Goal: Navigation & Orientation: Find specific page/section

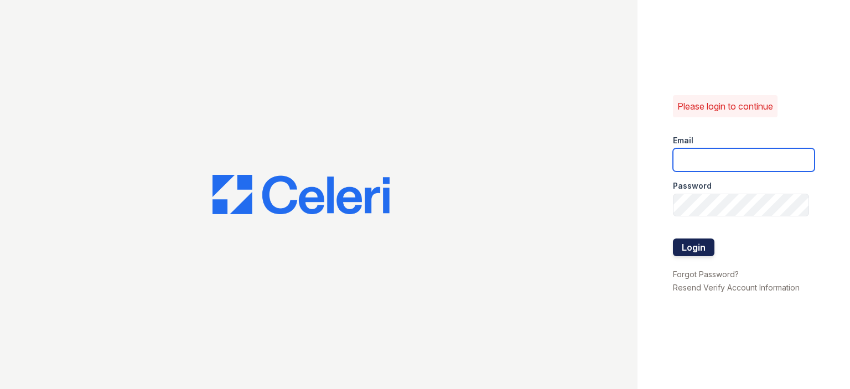
type input "sdavis@rushmoremgmt.com"
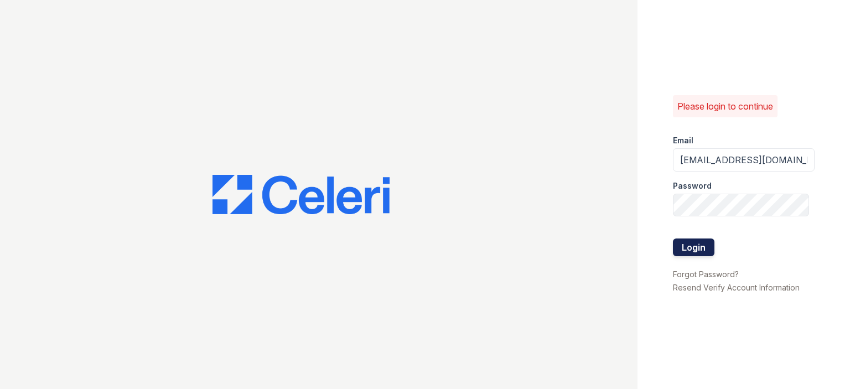
click at [694, 243] on button "Login" at bounding box center [693, 247] width 41 height 18
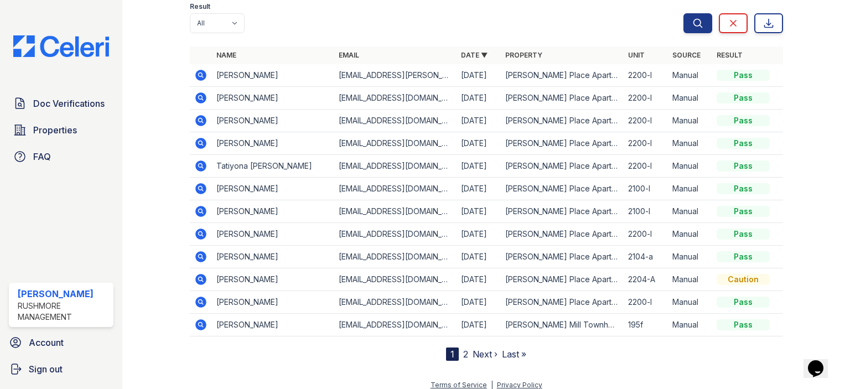
scroll to position [132, 0]
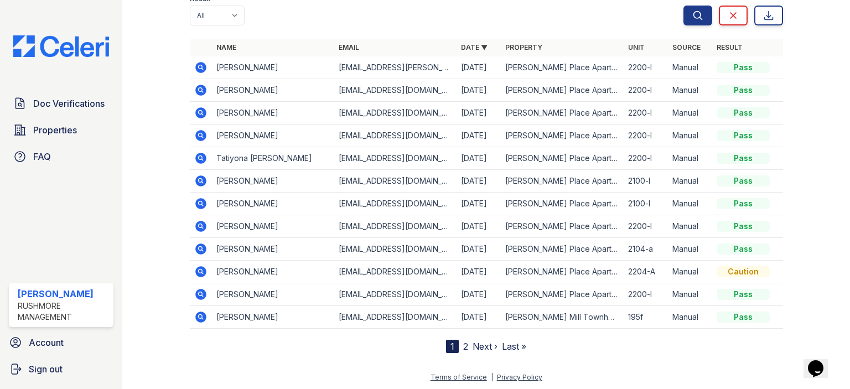
click at [463, 346] on link "2" at bounding box center [465, 346] width 5 height 11
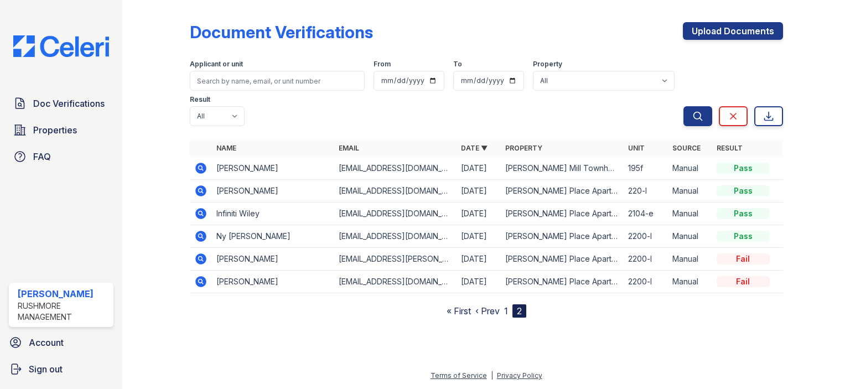
click at [507, 305] on link "1" at bounding box center [506, 310] width 4 height 11
